Goal: Navigation & Orientation: Find specific page/section

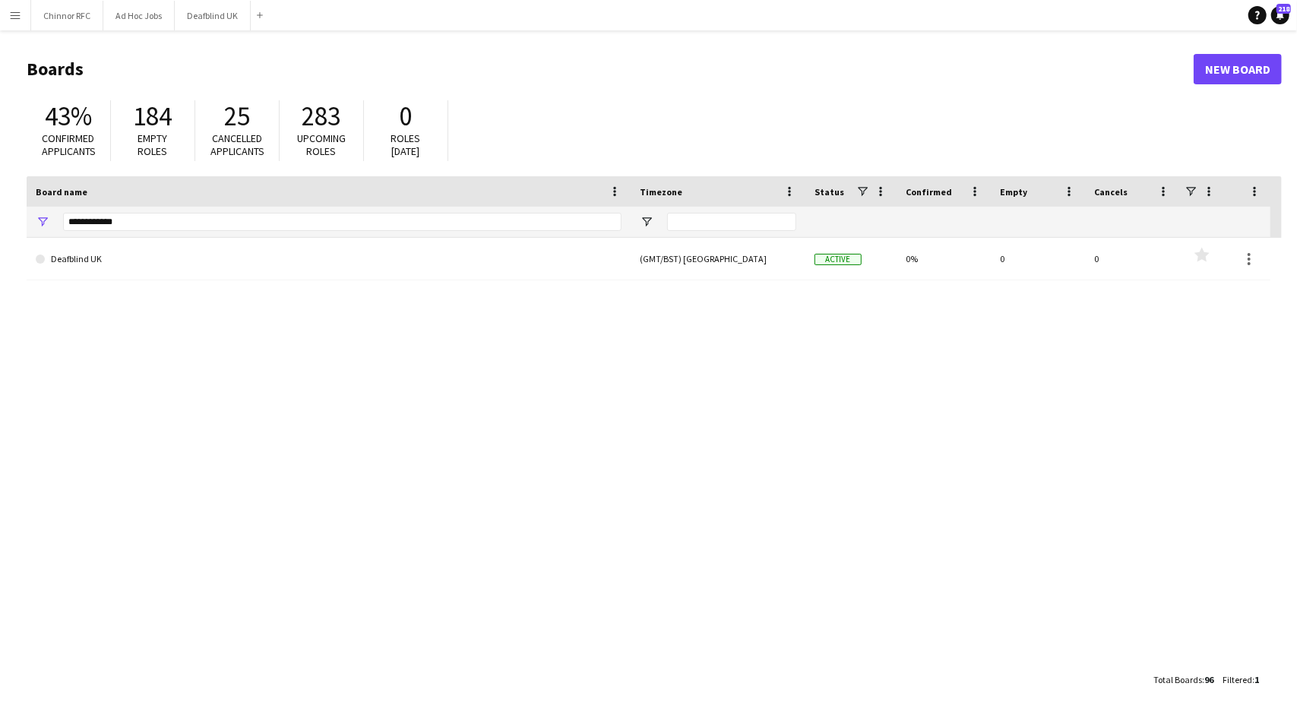
click at [16, 14] on app-icon "Menu" at bounding box center [15, 15] width 12 height 12
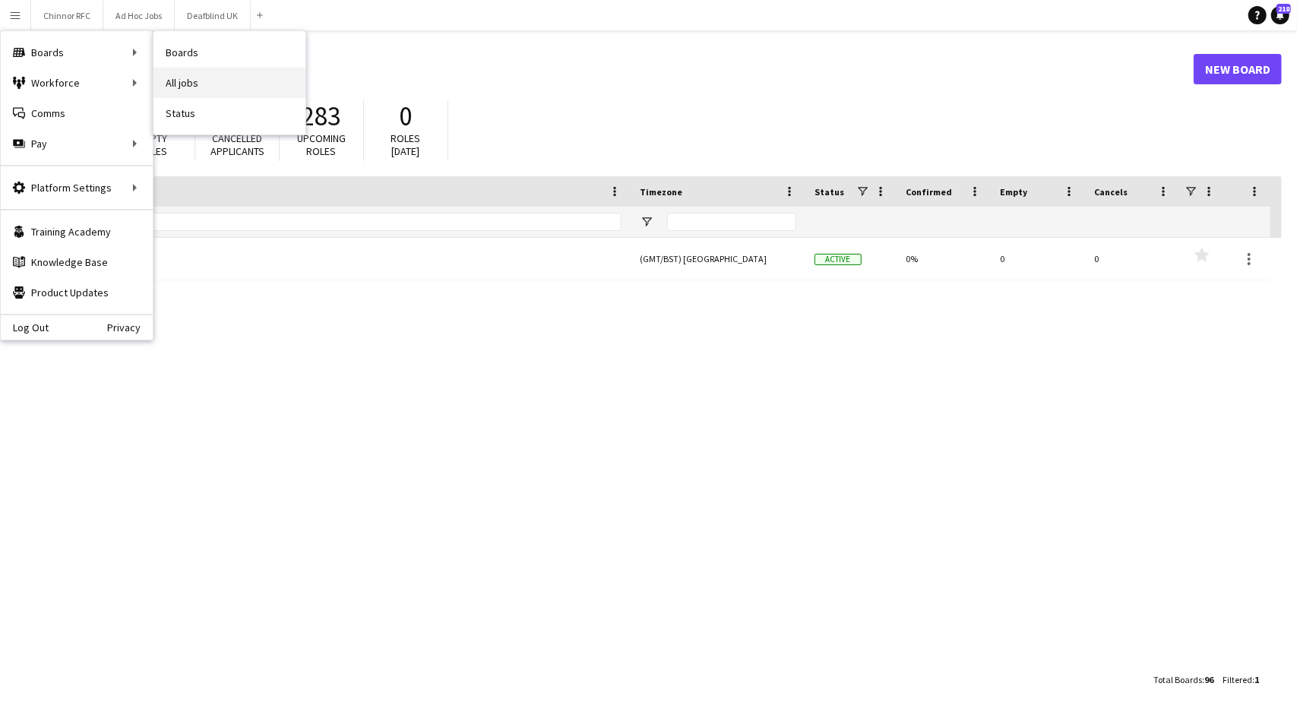
click at [175, 81] on link "All jobs" at bounding box center [230, 83] width 152 height 30
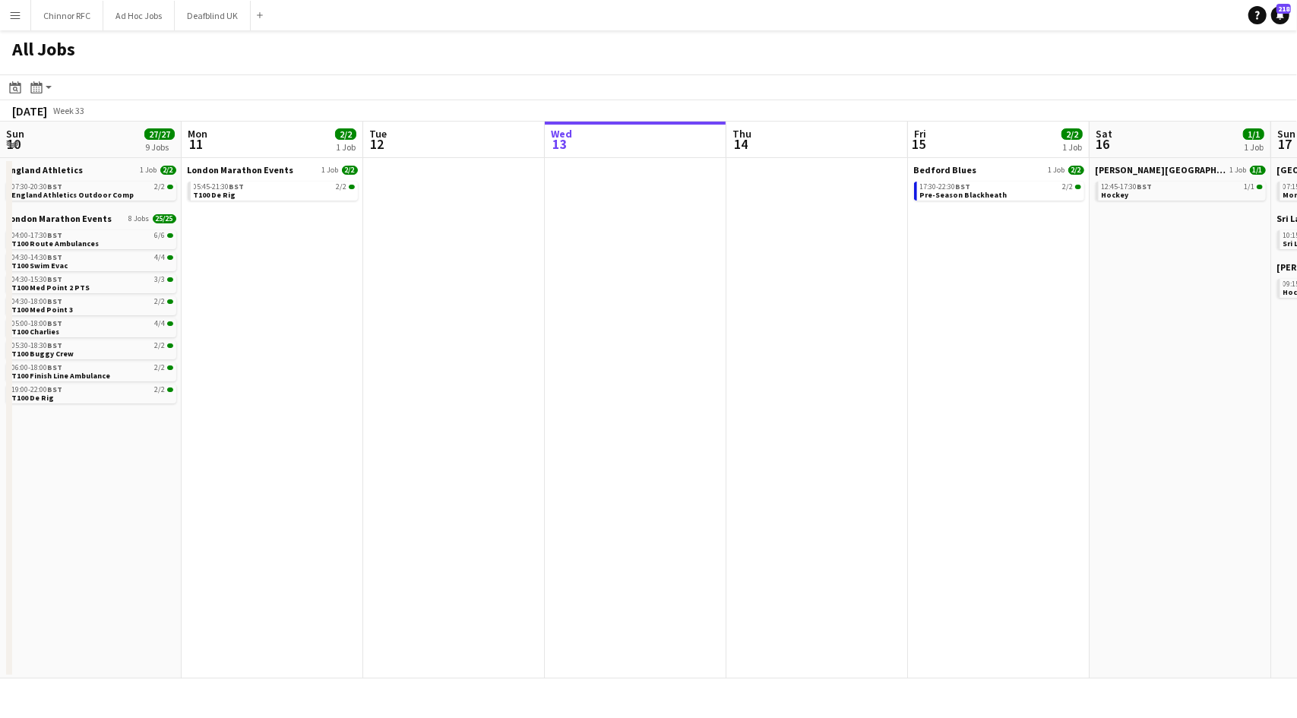
scroll to position [0, 363]
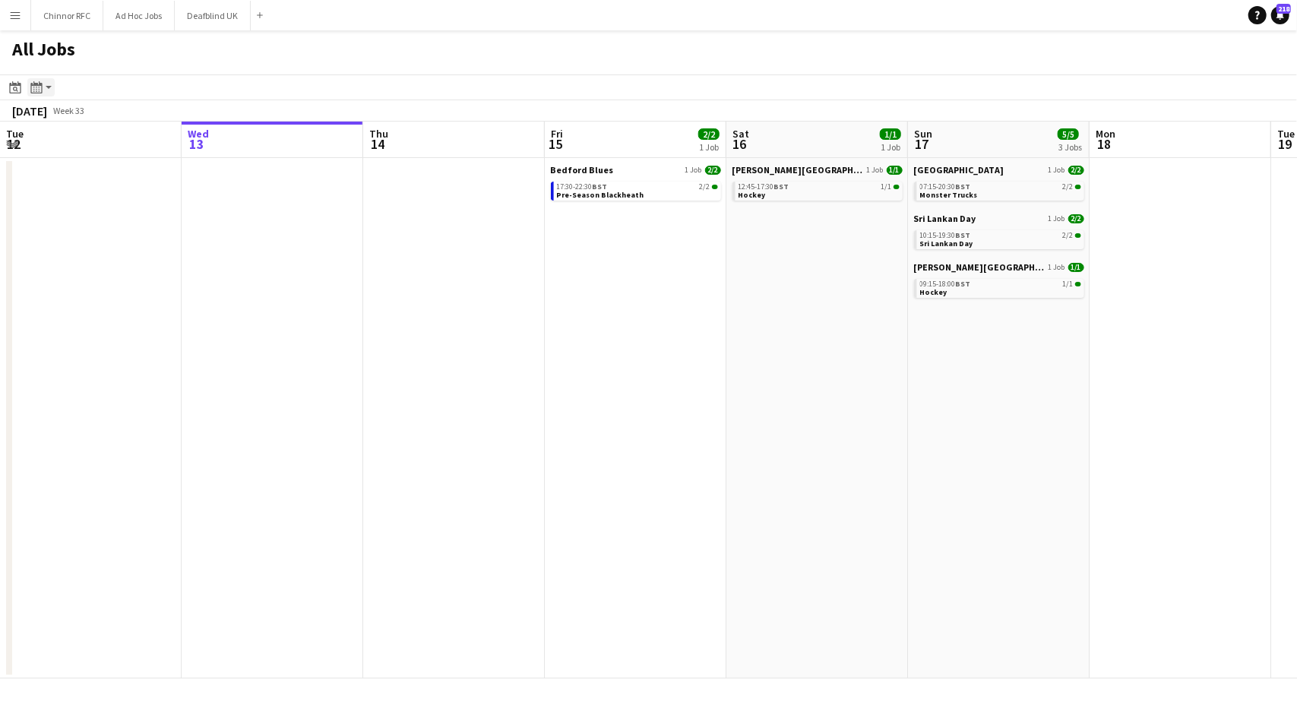
click at [46, 97] on app-action-btn "Month view / Day view" at bounding box center [40, 87] width 27 height 18
click at [69, 168] on link "Month view" at bounding box center [82, 169] width 84 height 14
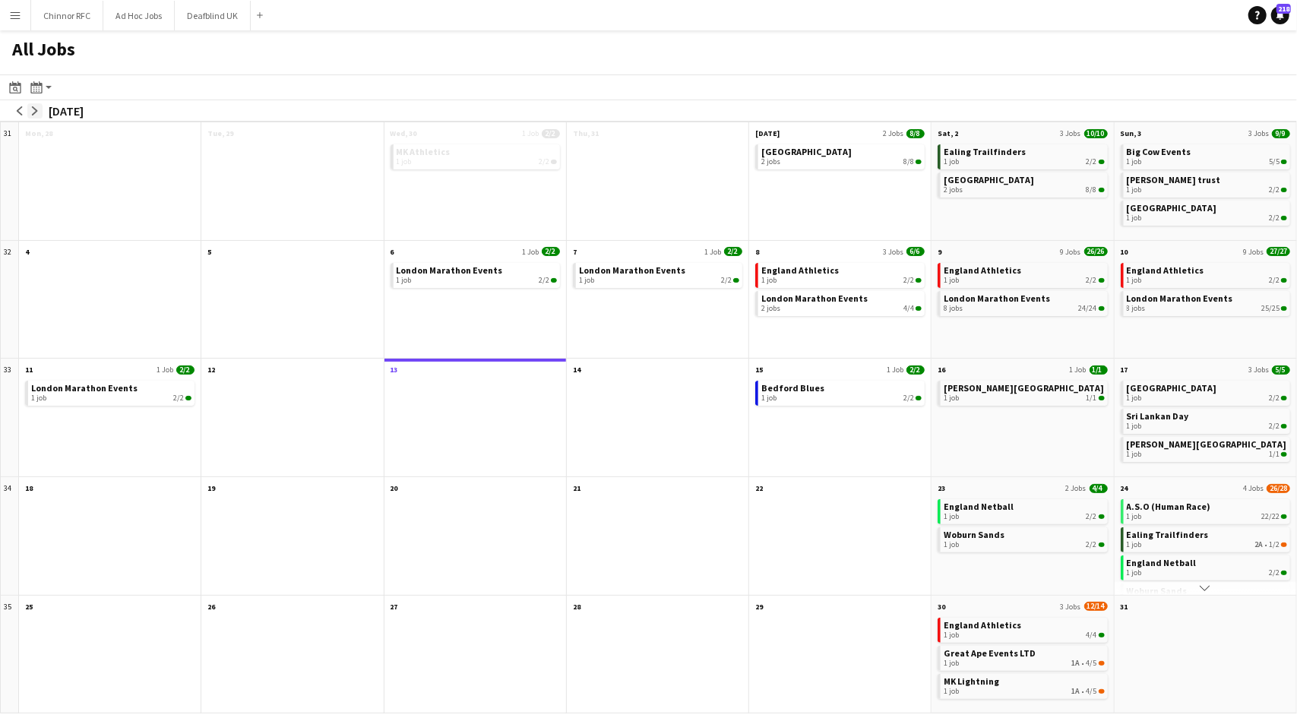
click at [36, 108] on app-icon "arrow-right" at bounding box center [34, 110] width 9 height 9
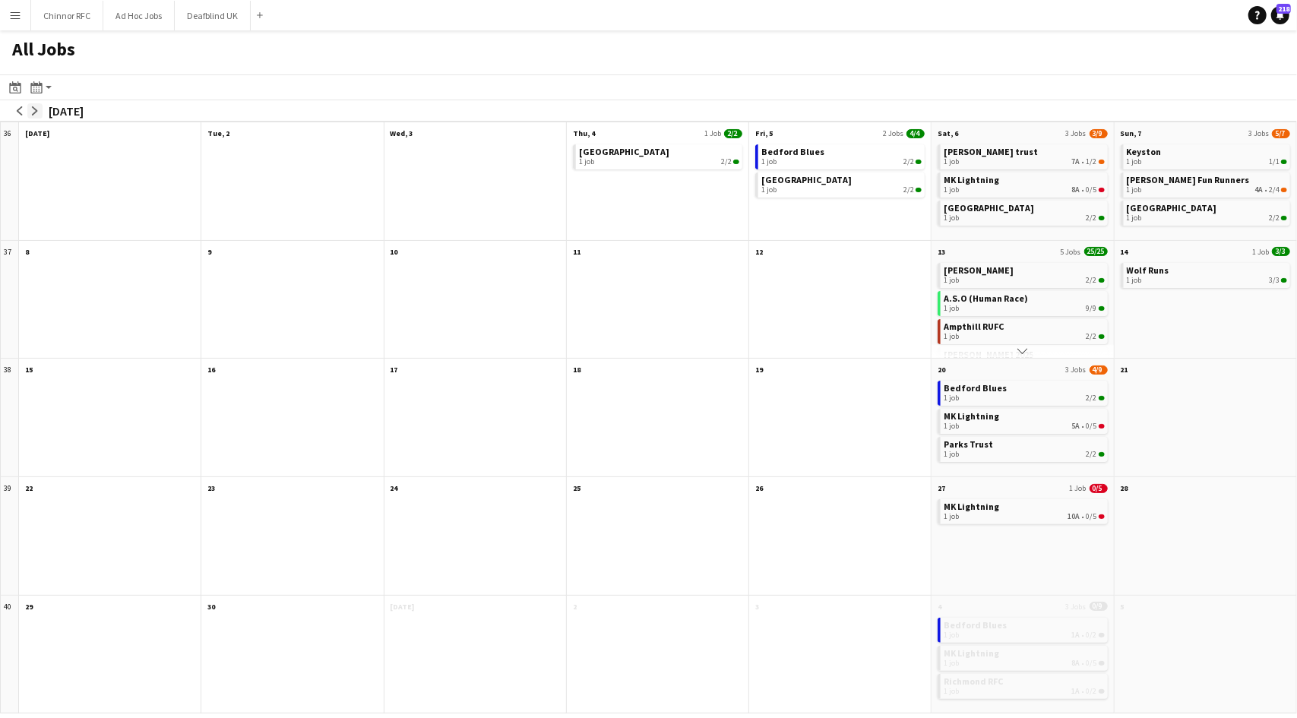
click at [36, 108] on app-icon "arrow-right" at bounding box center [34, 110] width 9 height 9
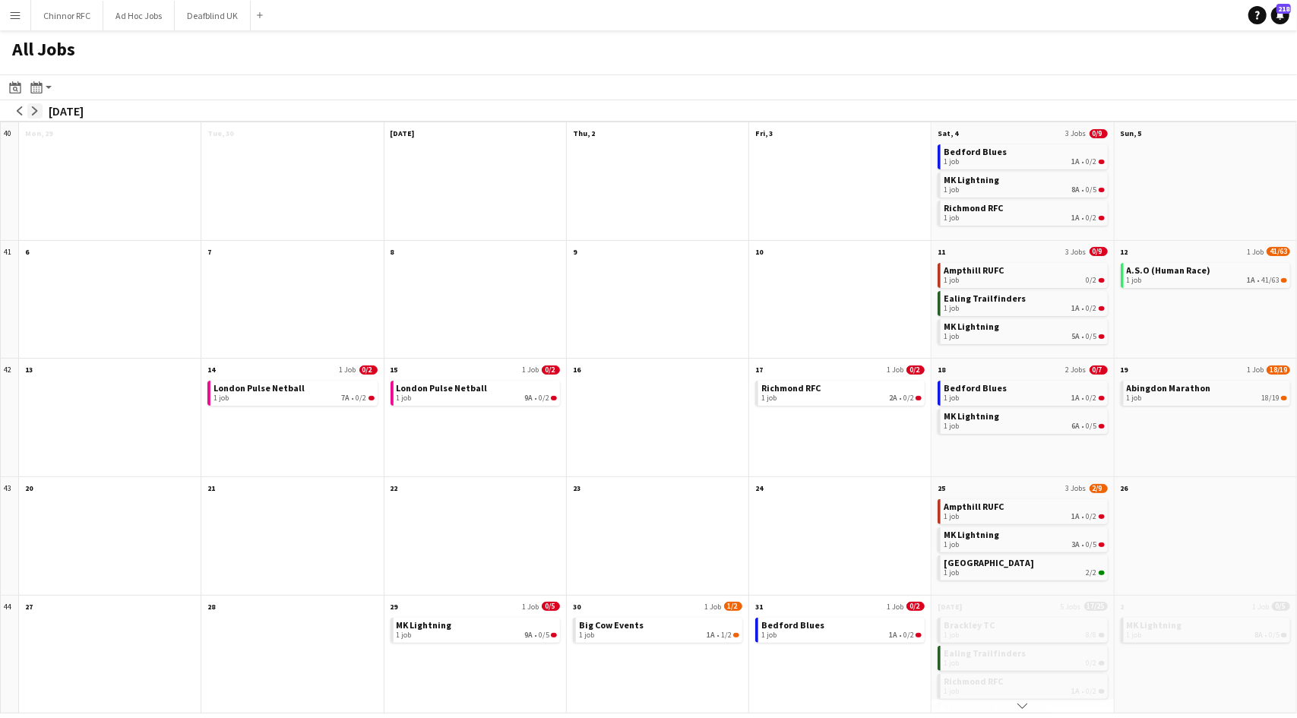
click at [35, 108] on app-icon "arrow-right" at bounding box center [34, 110] width 9 height 9
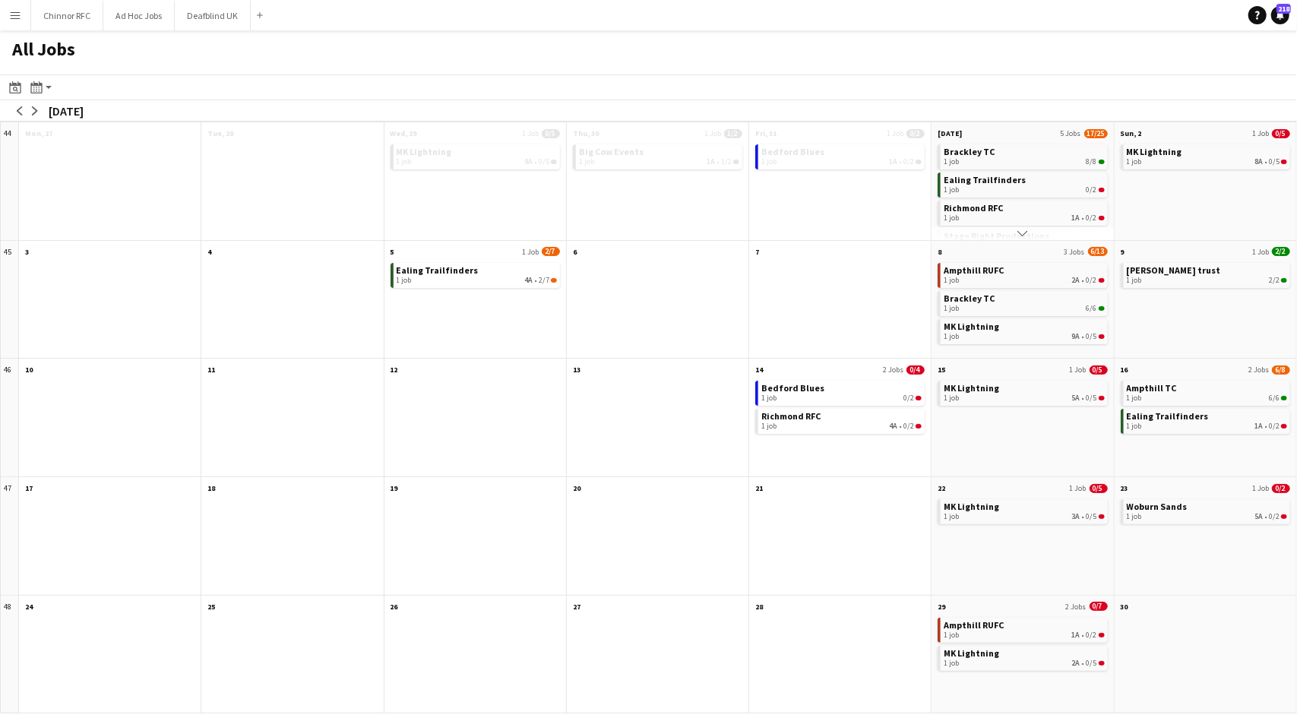
drag, startPoint x: 952, startPoint y: 284, endPoint x: 756, endPoint y: 287, distance: 195.4
click at [756, 287] on div "44 Scroll down Mon, 27 Scroll down Tue, 28 Scroll down Wed, 29 1 Job 0/5 MK Lig…" at bounding box center [648, 418] width 1297 height 592
drag, startPoint x: 806, startPoint y: 280, endPoint x: 577, endPoint y: 273, distance: 228.9
click at [568, 273] on div "44 Scroll down Mon, 27 Scroll down Tue, 28 Scroll down Wed, 29 1 Job 0/5 MK Lig…" at bounding box center [648, 418] width 1297 height 592
click at [448, 495] on app-all-jobs-month-view-date-header "19" at bounding box center [476, 486] width 182 height 19
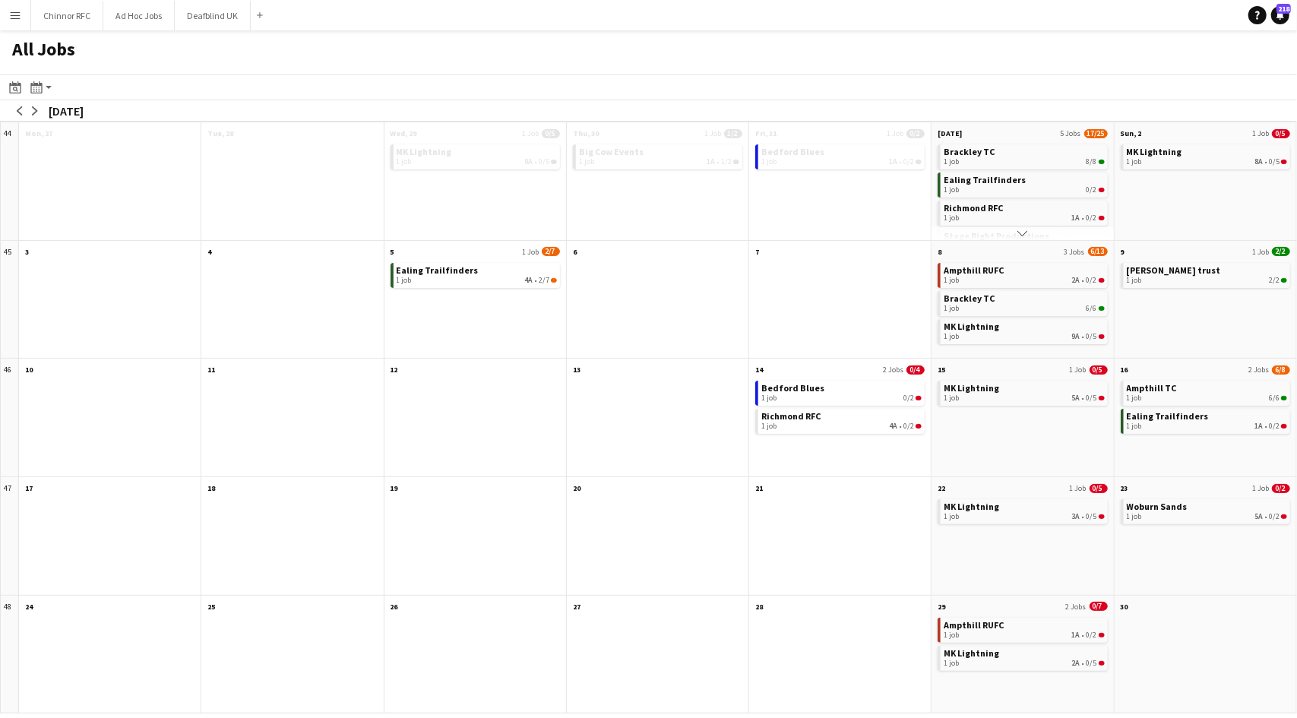
click at [445, 533] on div at bounding box center [476, 545] width 182 height 99
click at [17, 109] on app-icon "arrow-left" at bounding box center [19, 110] width 9 height 9
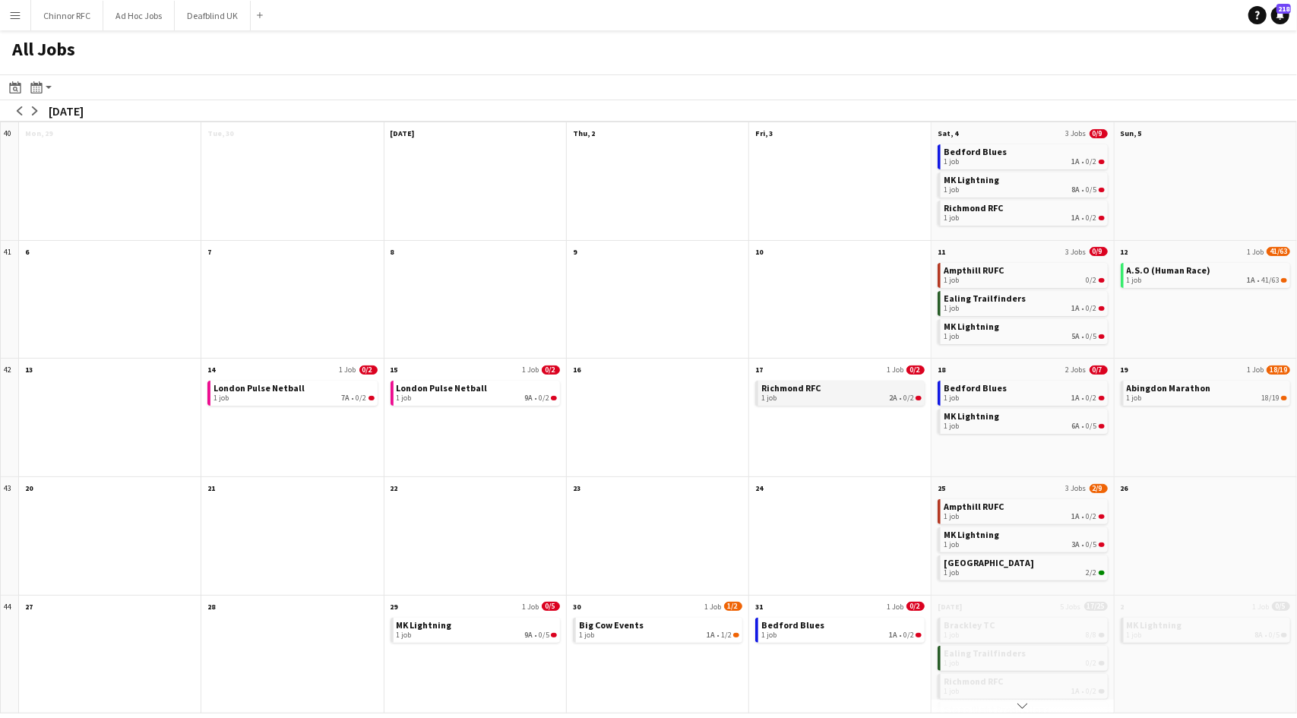
click at [828, 388] on link "Richmond RFC 1 job 2A • 0/2" at bounding box center [842, 392] width 160 height 22
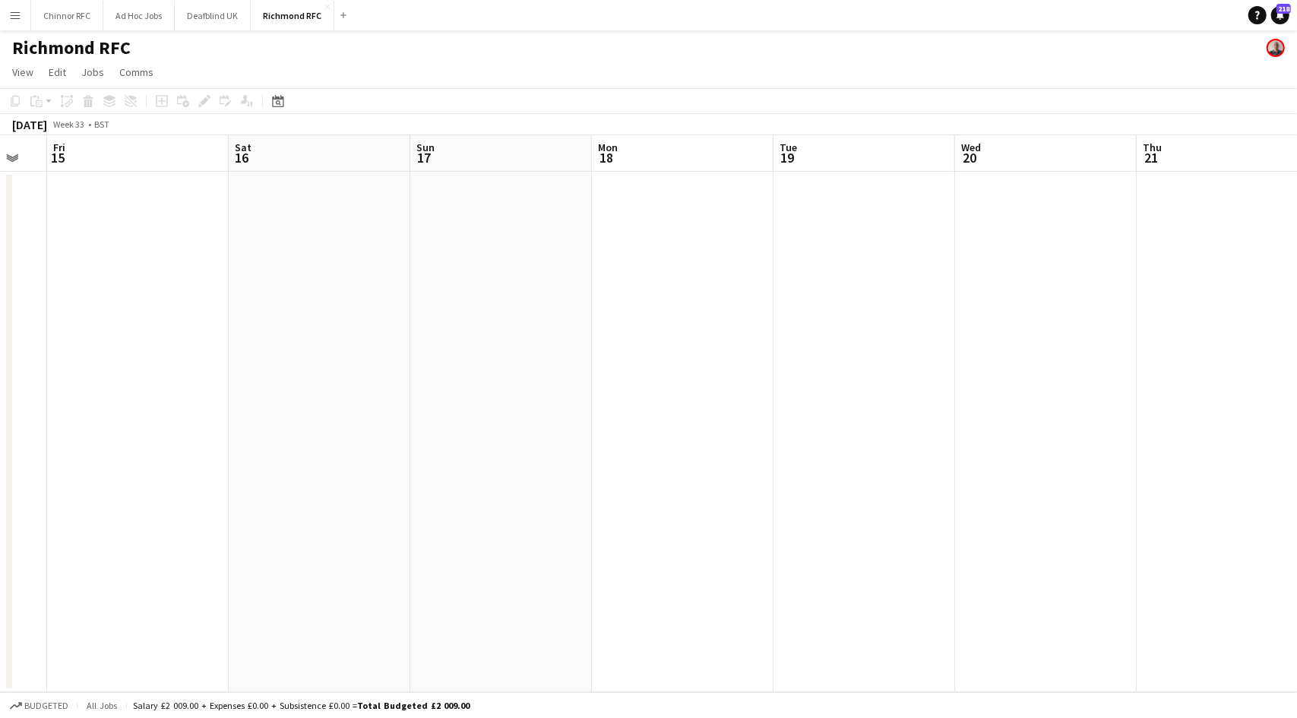
drag, startPoint x: 924, startPoint y: 331, endPoint x: 444, endPoint y: 341, distance: 480.4
click at [444, 341] on app-calendar-viewport "Tue 12 Wed 13 Thu 14 Fri 15 Sat 16 Sun 17 Mon 18 Tue 19 Wed 20 Thu 21 Fri 22 Sa…" at bounding box center [648, 413] width 1297 height 557
drag, startPoint x: 441, startPoint y: 340, endPoint x: 838, endPoint y: 340, distance: 396.8
click at [838, 340] on app-calendar-viewport "Mon 11 Tue 12 Wed 13 Thu 14 Fri 15 Sat 16 Sun 17 Mon 18 Tue 19 Wed 20 Thu 21 Fr…" at bounding box center [648, 413] width 1297 height 557
